Goal: Information Seeking & Learning: Find specific page/section

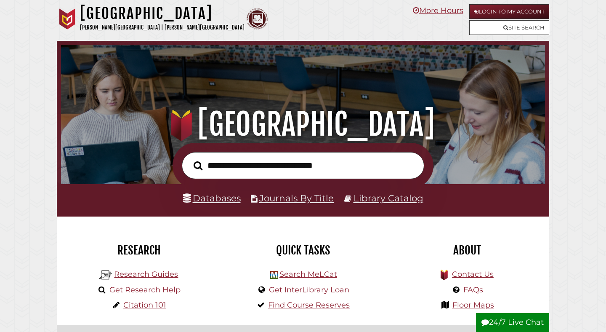
scroll to position [160, 480]
click at [270, 170] on input "text" at bounding box center [303, 165] width 242 height 27
click at [209, 198] on link "Databases" at bounding box center [212, 197] width 58 height 11
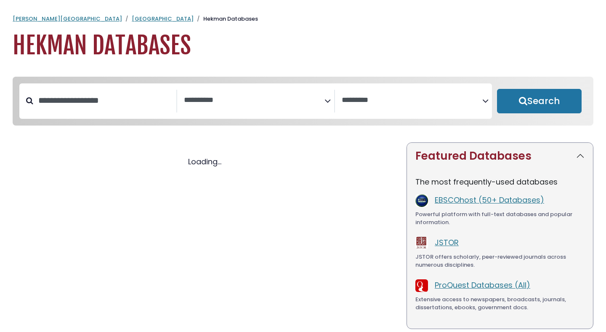
select select "Database Subject Filter"
select select "Database Vendors Filter"
select select "Database Subject Filter"
select select "Database Vendors Filter"
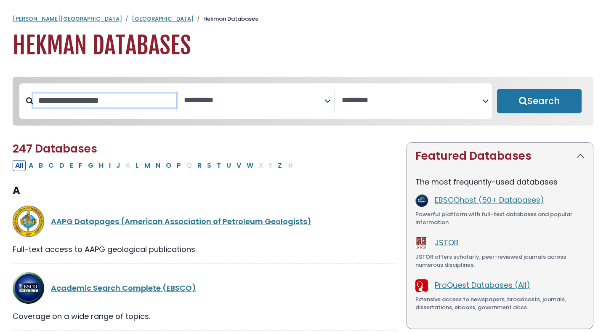
click at [136, 101] on input "Search database by title or keyword" at bounding box center [104, 100] width 143 height 14
type input "******"
click at [497, 89] on button "Search" at bounding box center [539, 101] width 85 height 24
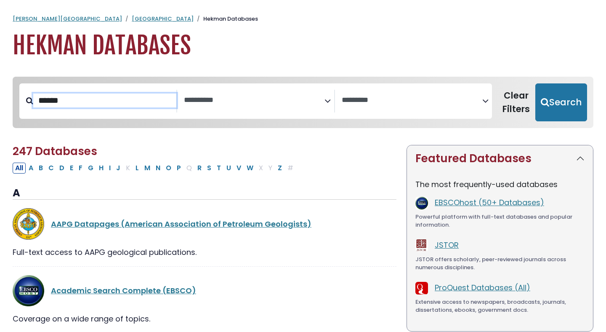
select select "Database Subject Filter"
select select "Database Vendors Filter"
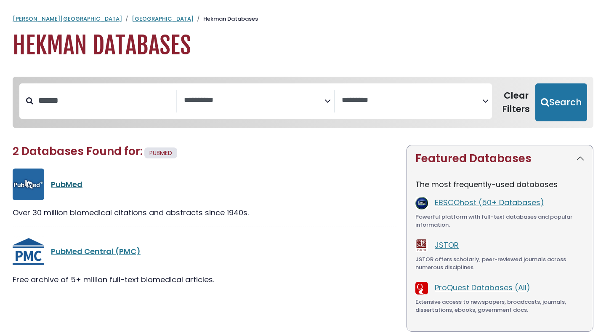
click at [69, 182] on link "PubMed" at bounding box center [67, 184] width 32 height 11
